Goal: Contribute content: Add original content to the website for others to see

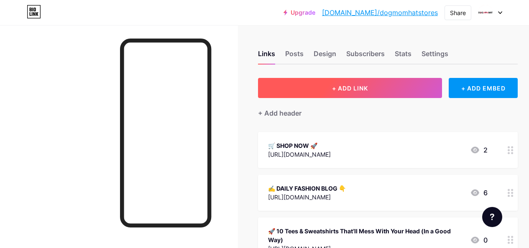
click at [342, 86] on span "+ ADD LINK" at bounding box center [350, 87] width 36 height 7
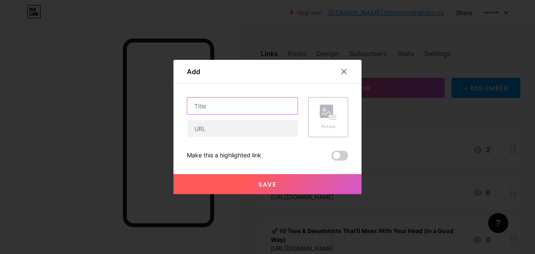
click at [248, 102] on input "text" at bounding box center [242, 105] width 110 height 17
paste input "[Youtube] 😉 9 Cute New Tees & Embroidered Drops You’ll Be Obsessed With 💖"
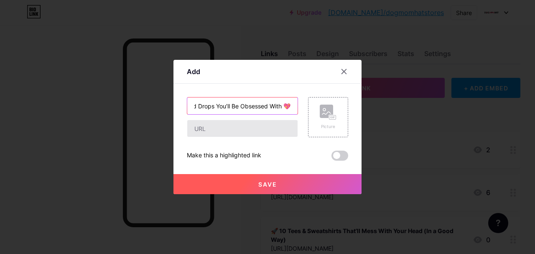
type input "[Youtube] 😉 9 Cute New Tees & Embroidered Drops You’ll Be Obsessed With 💖"
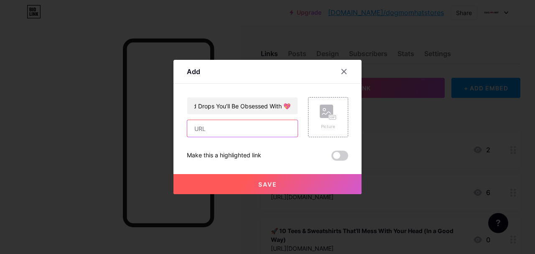
drag, startPoint x: 239, startPoint y: 135, endPoint x: 230, endPoint y: 130, distance: 10.7
click at [239, 135] on input "text" at bounding box center [242, 128] width 110 height 17
paste input "[URL][DOMAIN_NAME]"
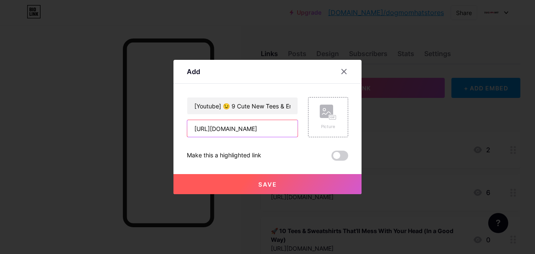
type input "[URL][DOMAIN_NAME]"
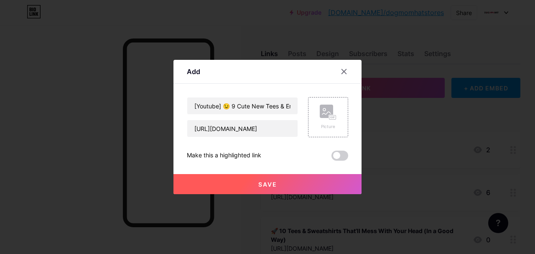
click at [291, 186] on button "Save" at bounding box center [268, 184] width 188 height 20
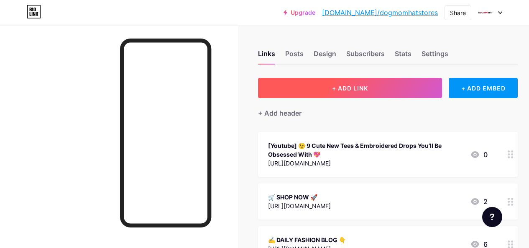
click at [282, 88] on button "+ ADD LINK" at bounding box center [350, 88] width 184 height 20
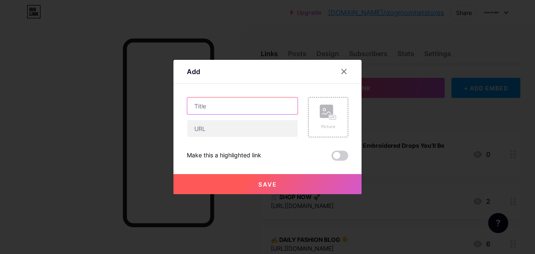
click at [245, 110] on input "text" at bounding box center [242, 105] width 110 height 17
paste input "😉 9 Cute New Tees & Embroidered Drops You’ll Be Obsessed With 💖"
type input "😉 9 Cute New Tees & Embroidered Drops You’ll Be Obsessed With 💖"
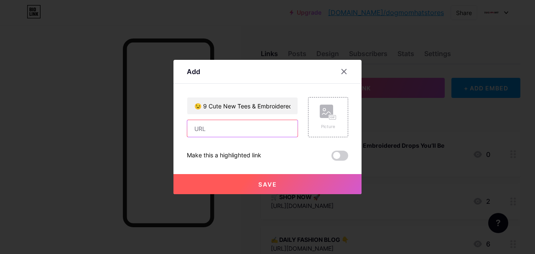
click at [274, 134] on input "text" at bounding box center [242, 128] width 110 height 17
paste input "[URL][DOMAIN_NAME]"
type input "[URL][DOMAIN_NAME]"
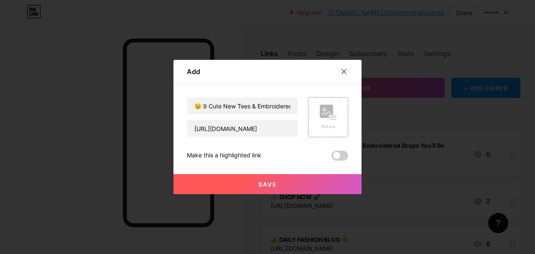
click at [288, 182] on button "Save" at bounding box center [268, 184] width 188 height 20
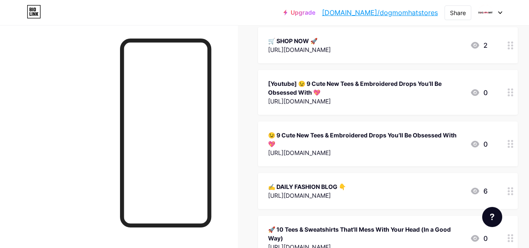
scroll to position [84, 0]
